Goal: Complete application form

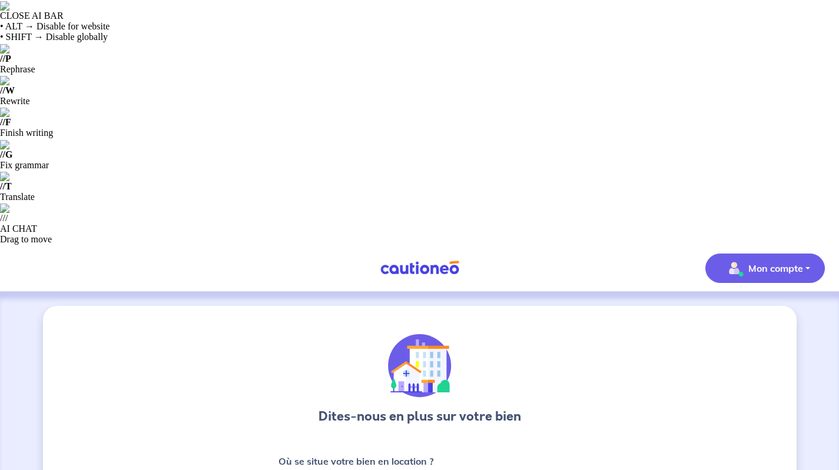
type input "75004"
click at [775, 261] on p "Mon compte" at bounding box center [775, 268] width 55 height 14
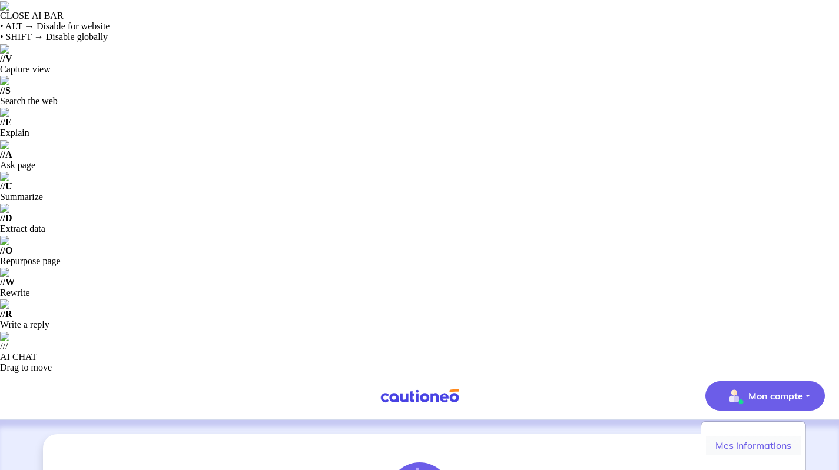
click at [742, 436] on link "Mes informations" at bounding box center [753, 445] width 95 height 19
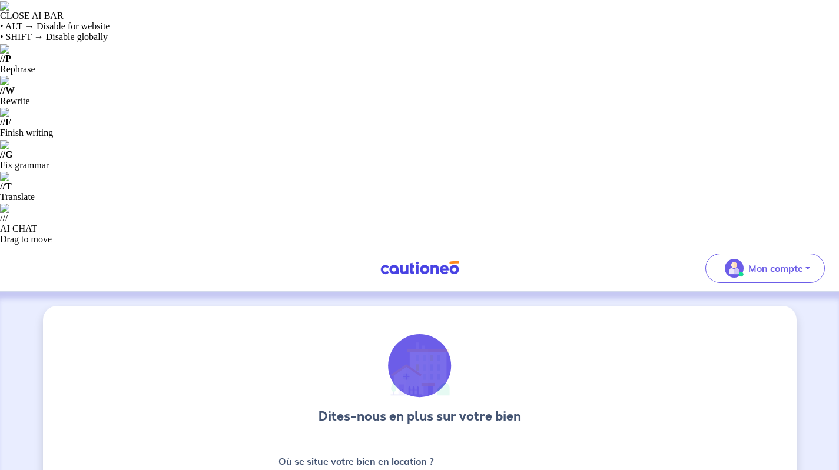
type input "75004"
type input "4"
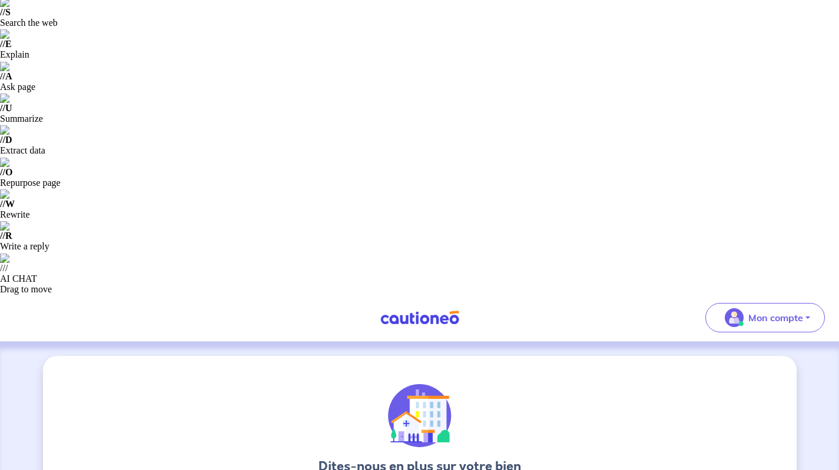
scroll to position [91, 0]
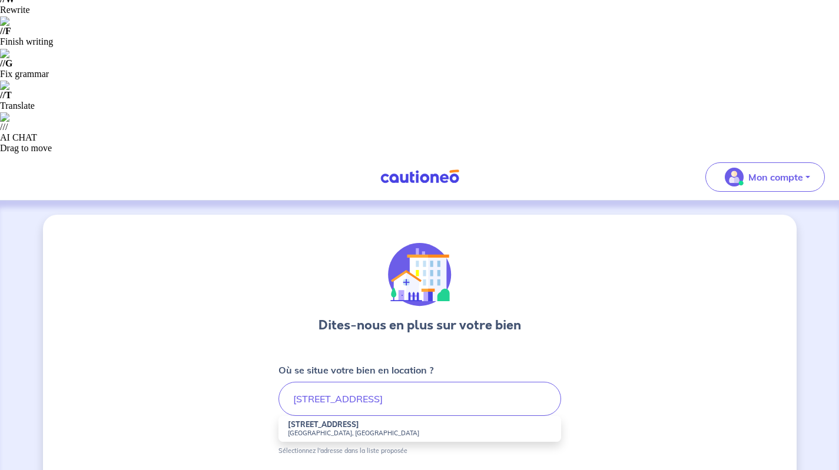
click at [308, 429] on small "75004 Paris, France" at bounding box center [420, 433] width 264 height 8
type input "21 Rue des Lombards, 75004 Paris, France"
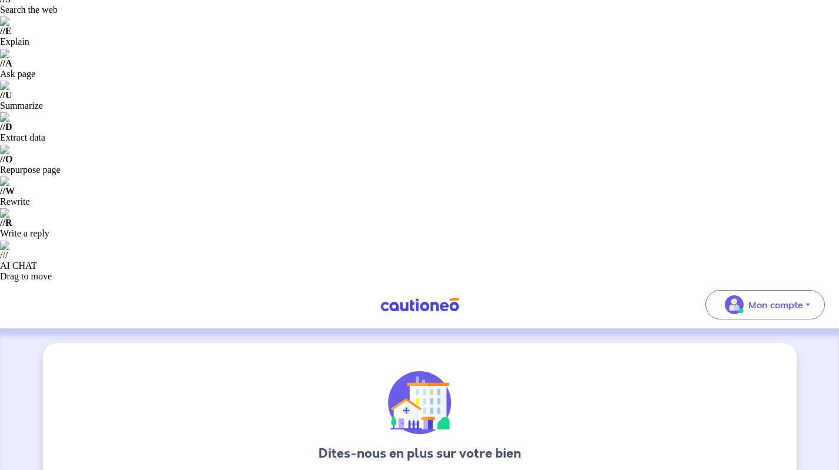
click at [0, 0] on input "Bail meublé" at bounding box center [0, 0] width 0 height 0
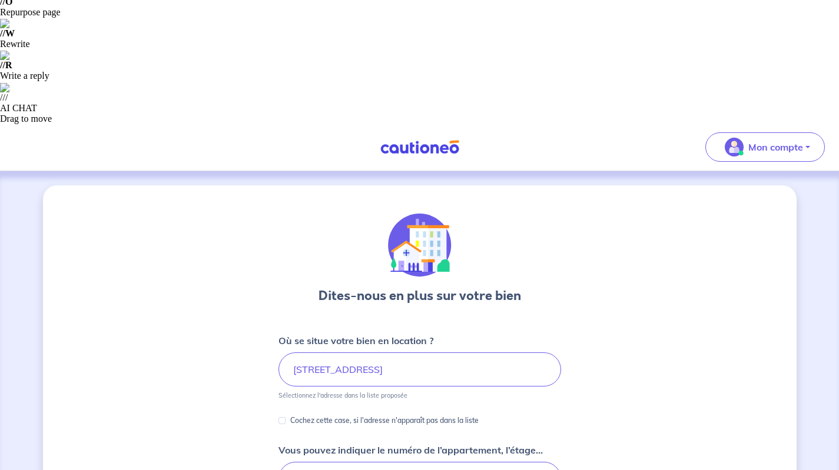
scroll to position [251, 0]
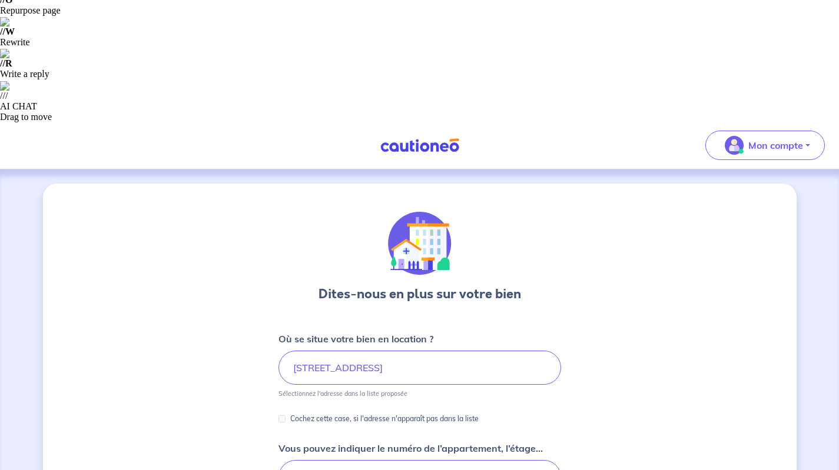
type input "175"
type input "1750"
type input "100"
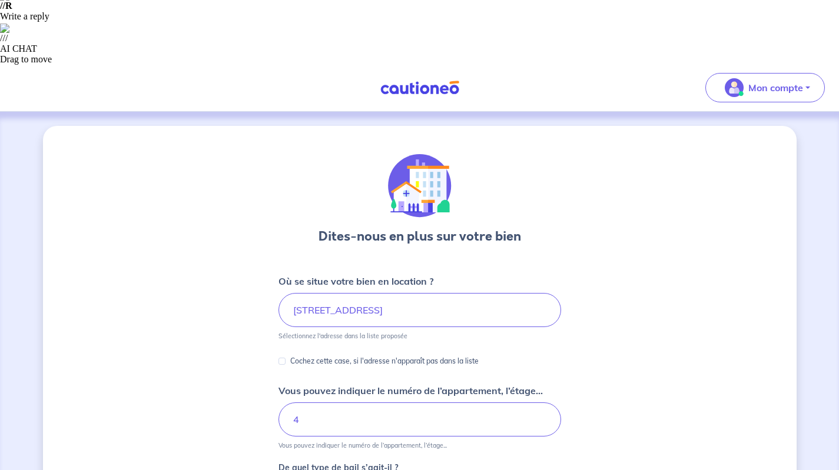
type input "1850"
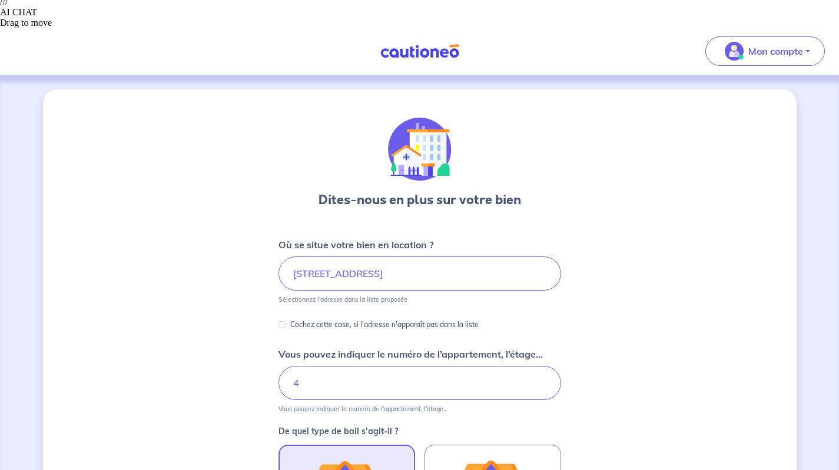
scroll to position [369, 0]
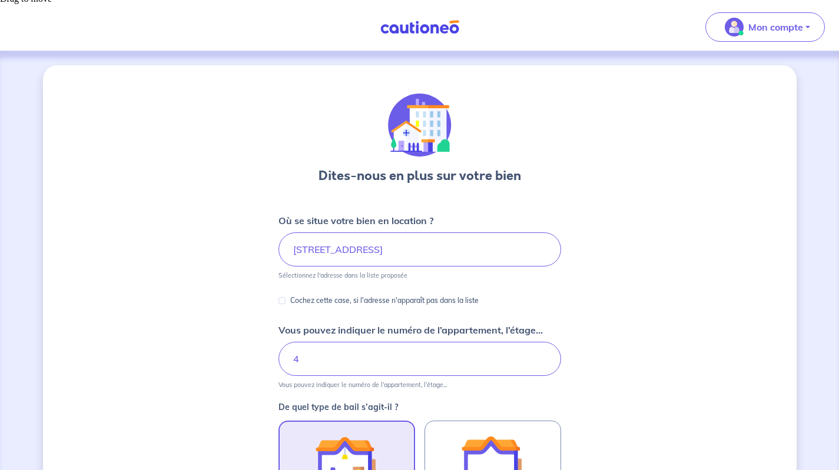
type input "100"
type input "1"
type input "5"
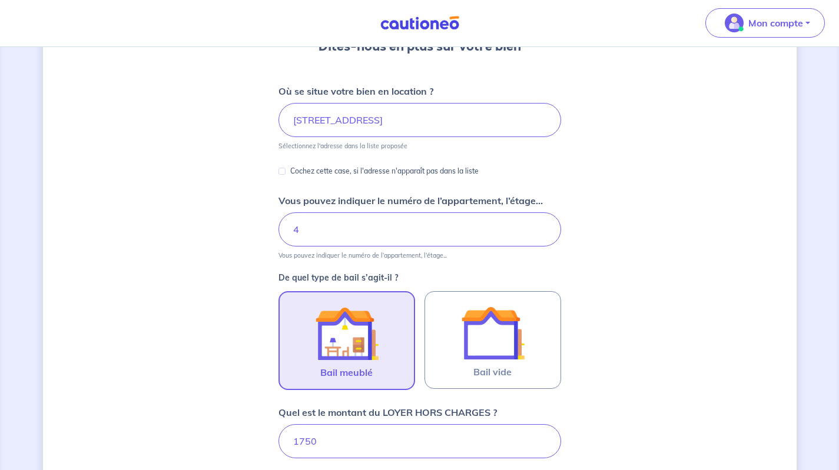
scroll to position [510, 0]
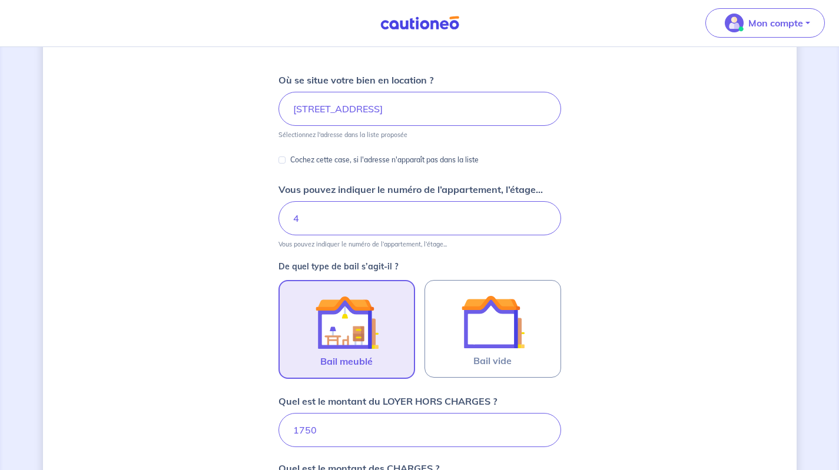
type input "3500"
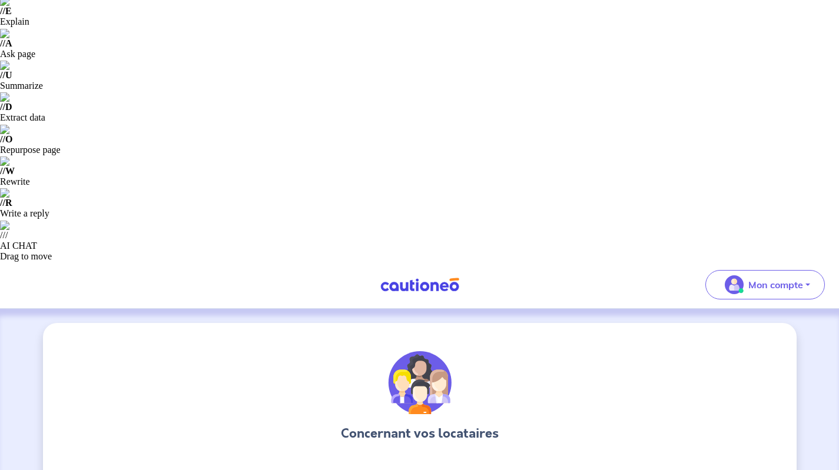
scroll to position [111, 0]
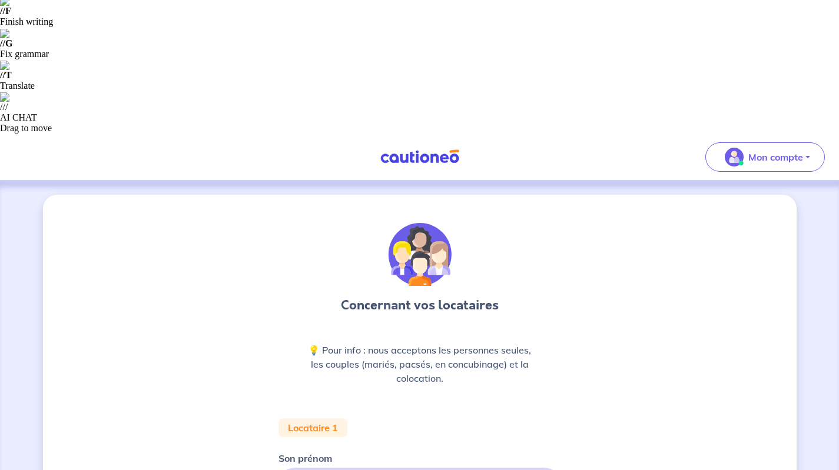
type input "Juliette"
type input "Houssin"
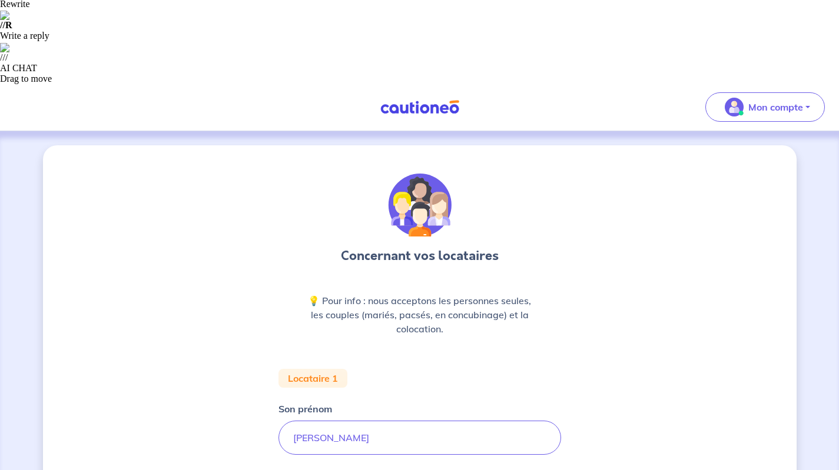
scroll to position [290, 0]
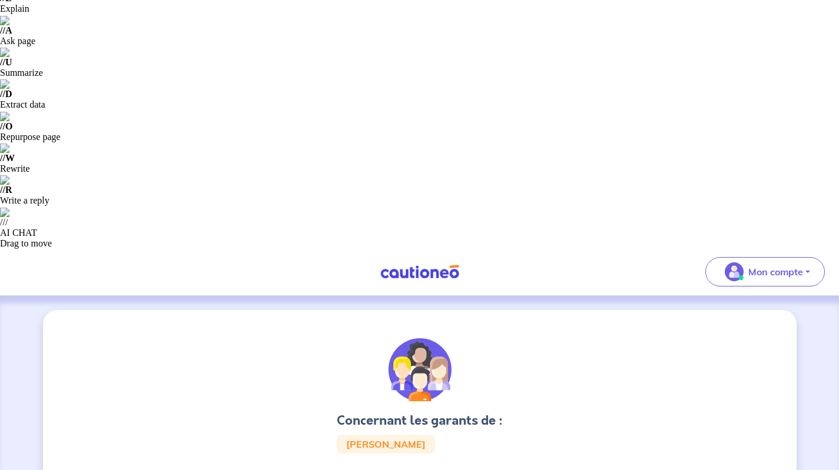
scroll to position [125, 0]
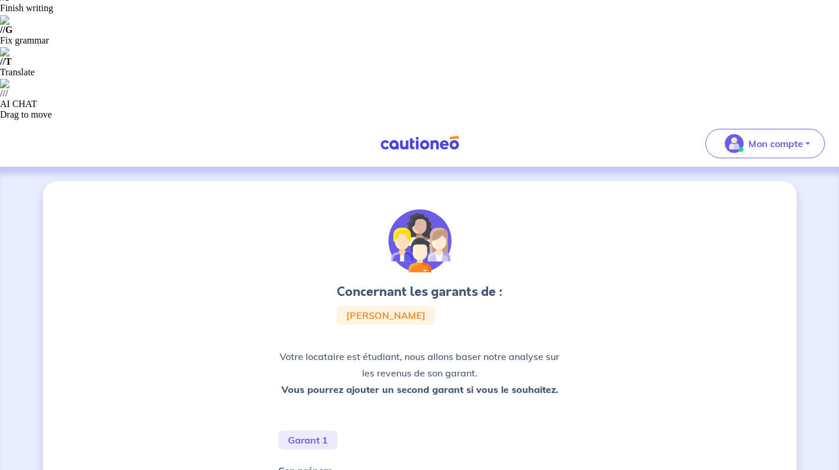
type input "marie"
type input "Houssin"
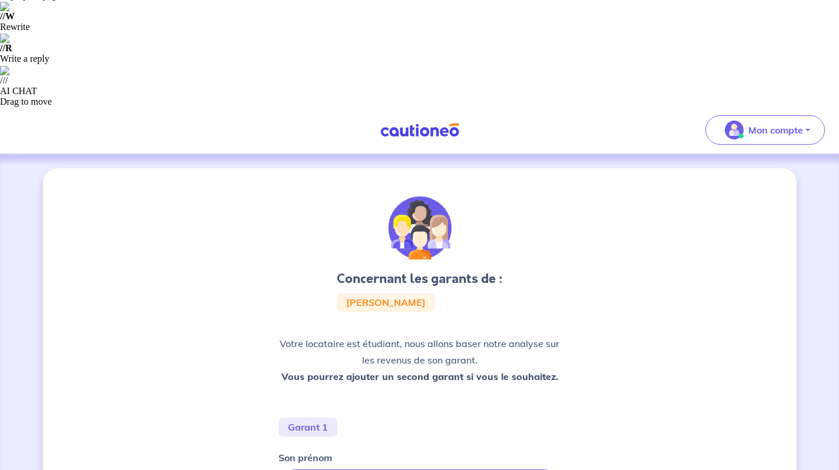
scroll to position [285, 0]
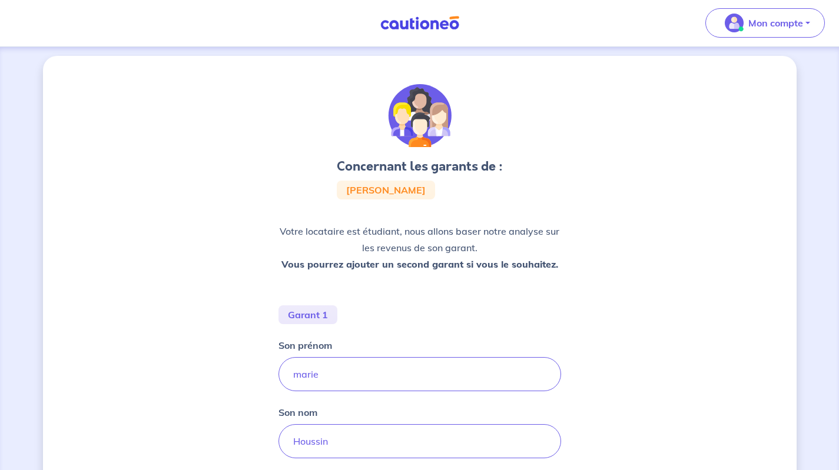
scroll to position [380, 0]
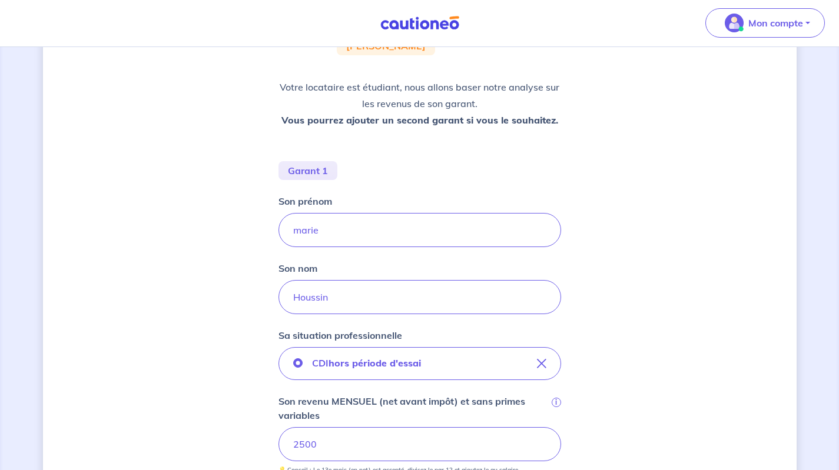
scroll to position [550, 0]
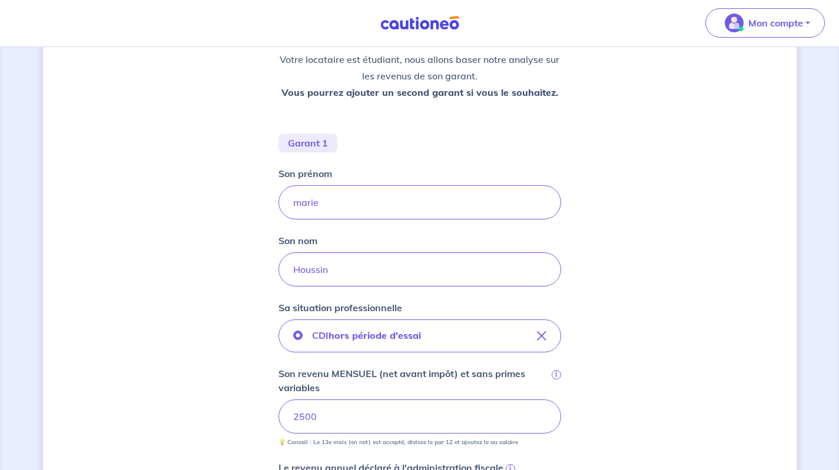
type input "30000"
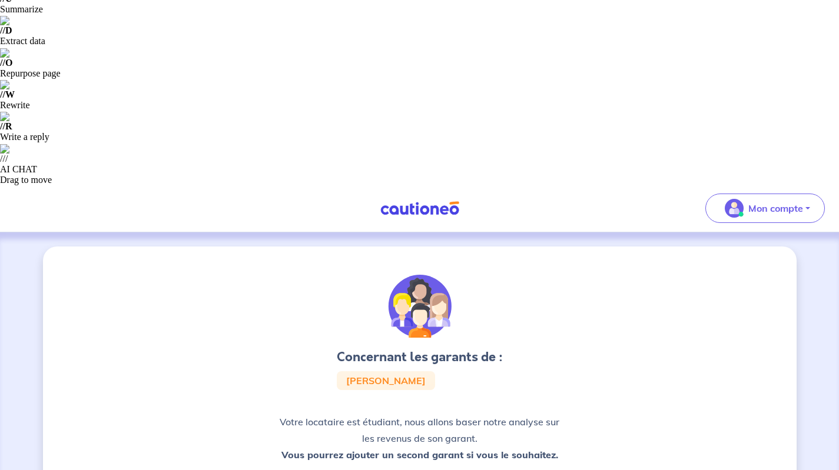
scroll to position [194, 0]
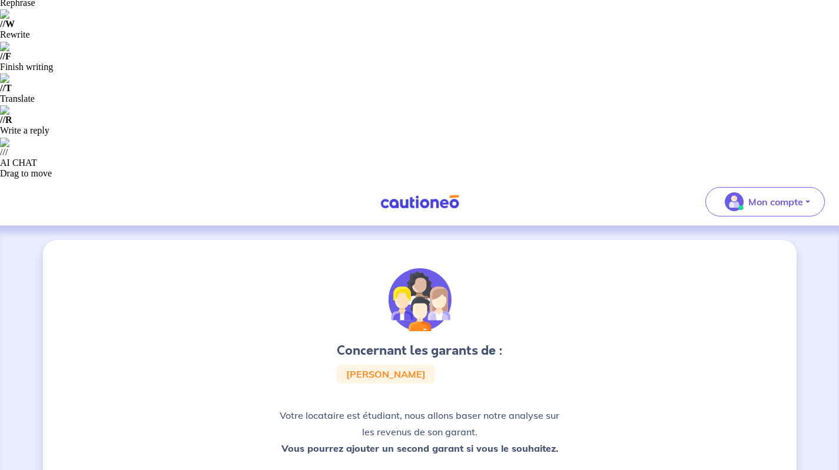
drag, startPoint x: 340, startPoint y: 404, endPoint x: 257, endPoint y: 406, distance: 83.0
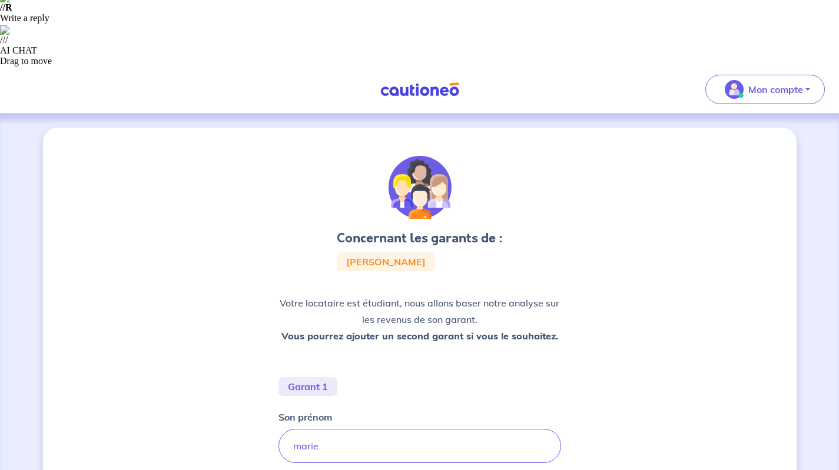
scroll to position [357, 0]
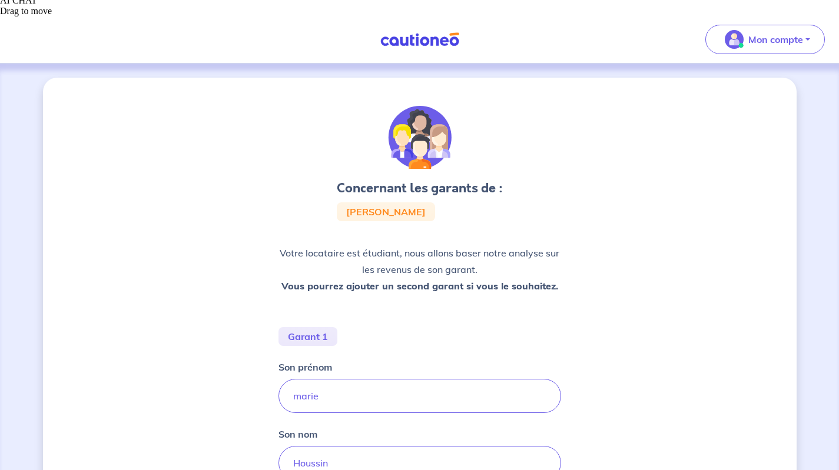
drag, startPoint x: 321, startPoint y: 321, endPoint x: 231, endPoint y: 321, distance: 90.6
type input "4200"
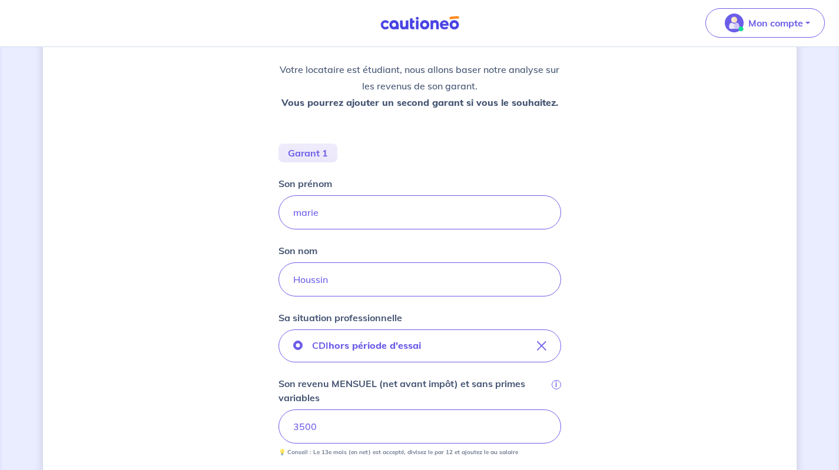
scroll to position [550, 0]
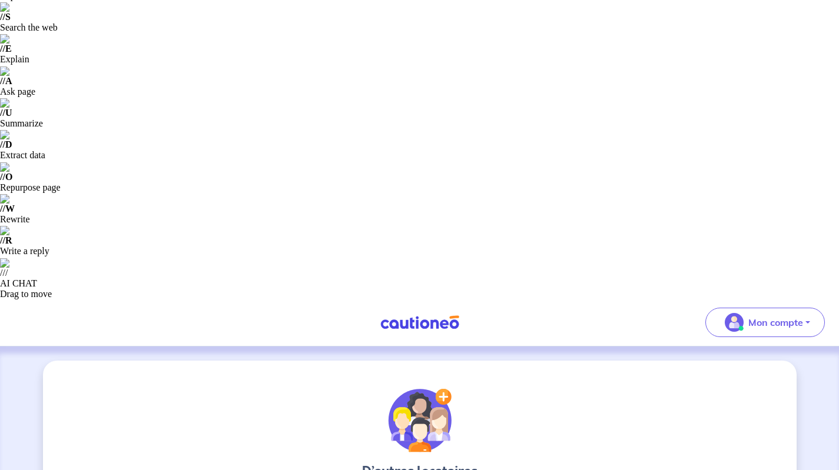
scroll to position [130, 0]
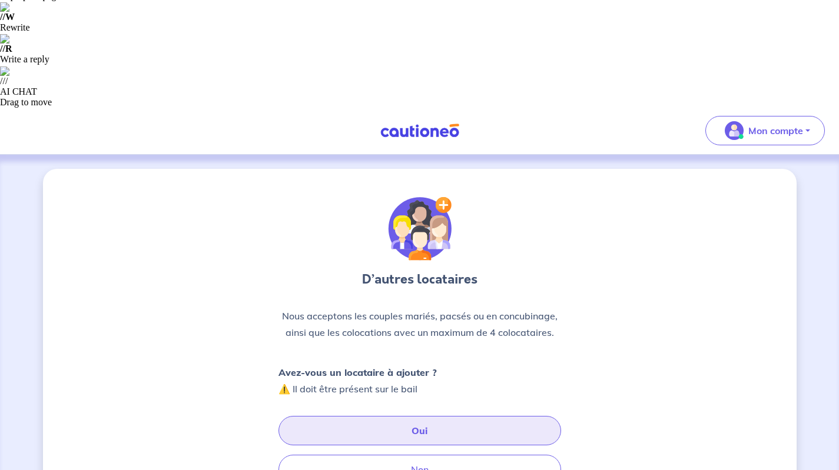
scroll to position [264, 0]
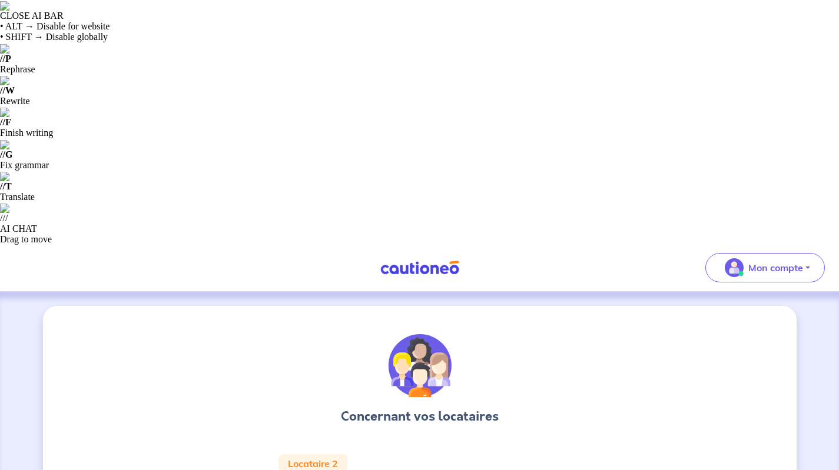
type input "ayoub"
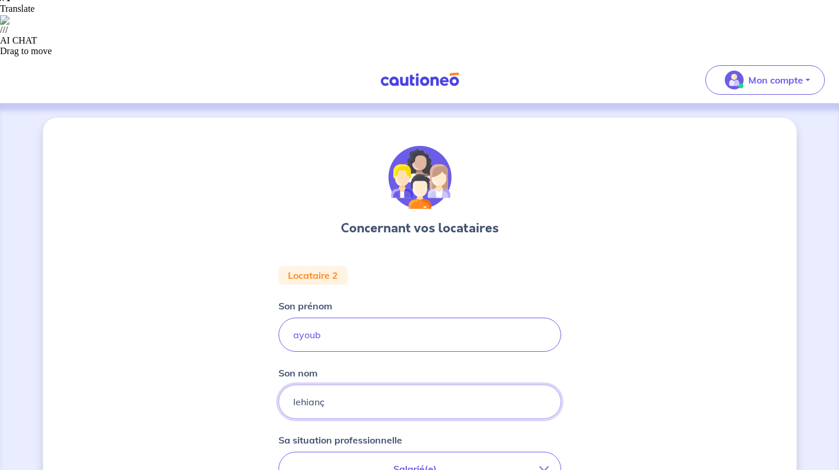
scroll to position [188, 0]
type input "lehianç"
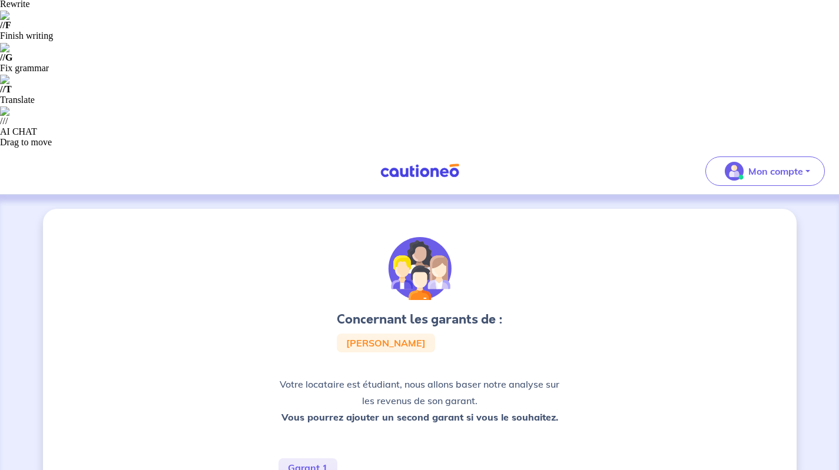
scroll to position [98, 0]
type input "paul"
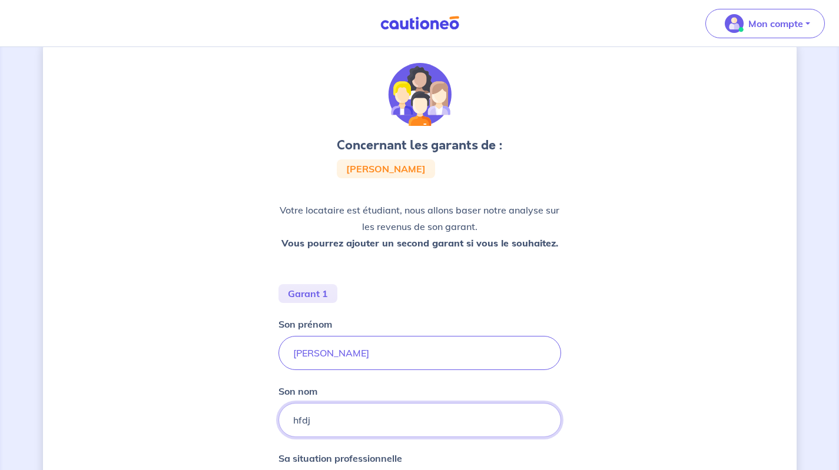
scroll to position [274, 0]
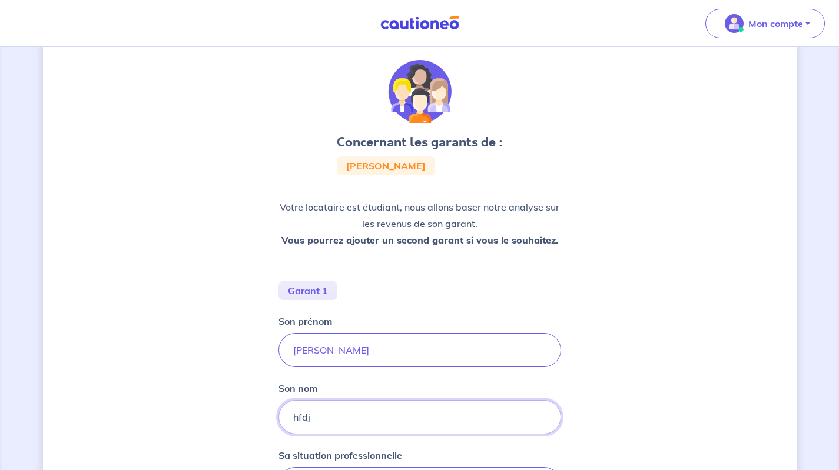
type input "hfdj"
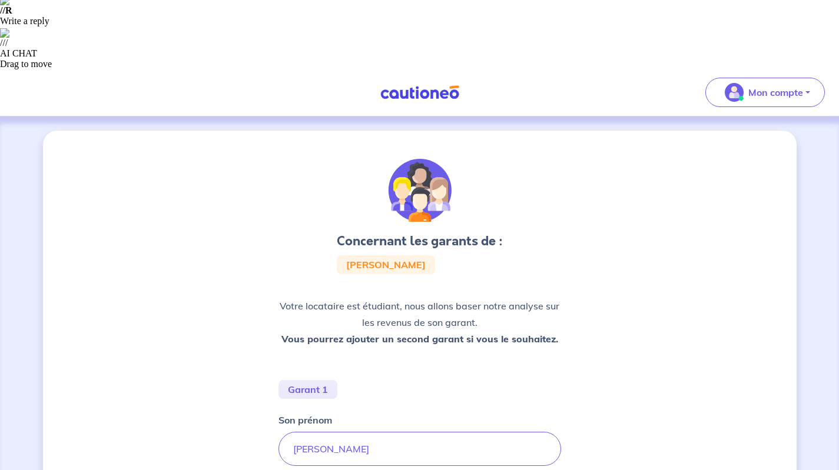
scroll to position [310, 0]
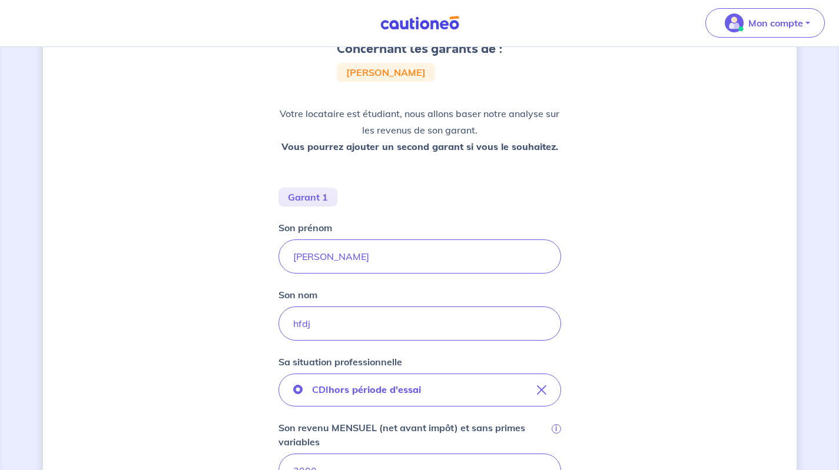
scroll to position [497, 0]
type input "25000"
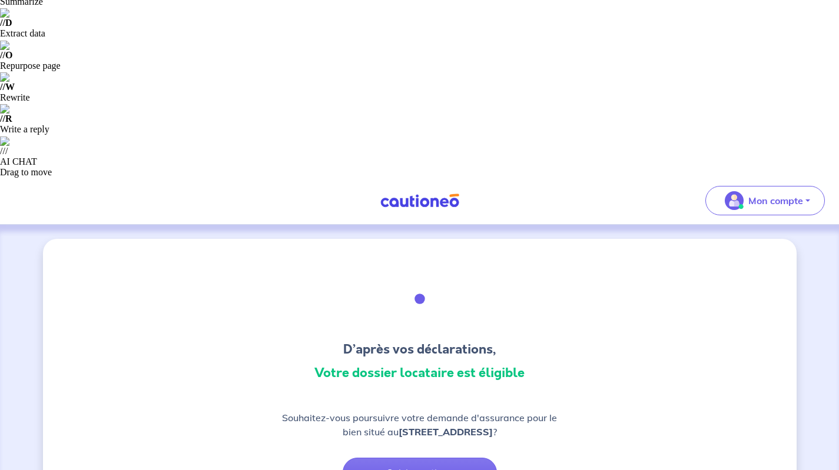
scroll to position [142, 0]
